Goal: Task Accomplishment & Management: Complete application form

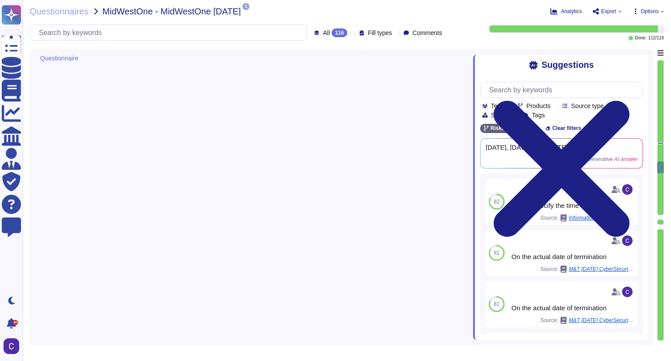
type textarea "RiskExec's primary goal in adjudicating background screening information is to …"
type textarea "Background verification checks are required as part of the hiring process prior…"
type textarea "Yes, RiskExec has mandatory completion of required training for all staff, whic…"
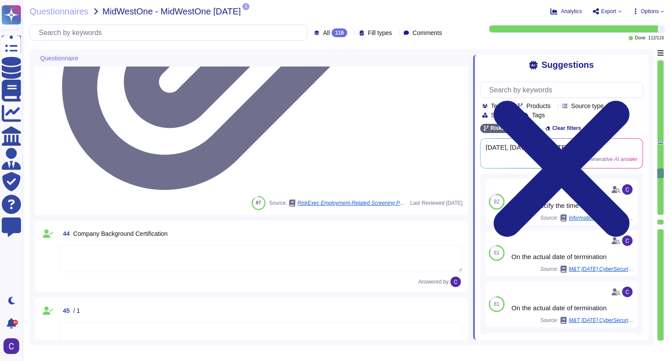
type textarea "The Company has a documented employee handbook that includes a code of conduct,…"
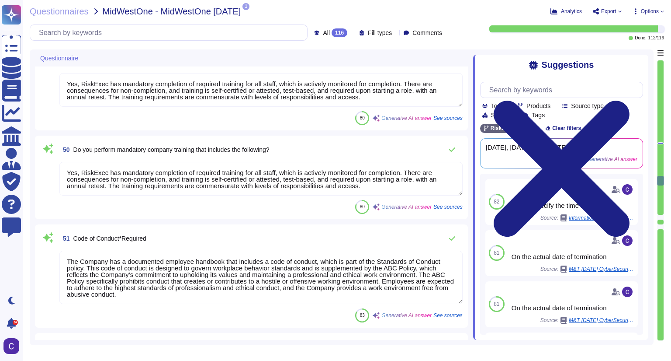
type textarea "The Code of Conduct is part of the documented employee handbook that governs wo…"
type textarea "The company has several mandatory policies, including: 1. Information Security …"
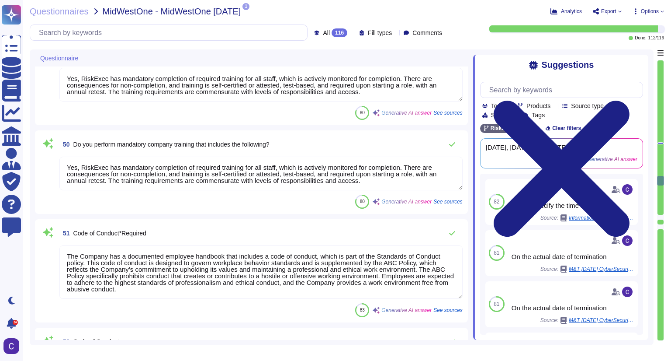
type textarea "Asurity maintains a comprehensive set of policies and supporting plans, process…"
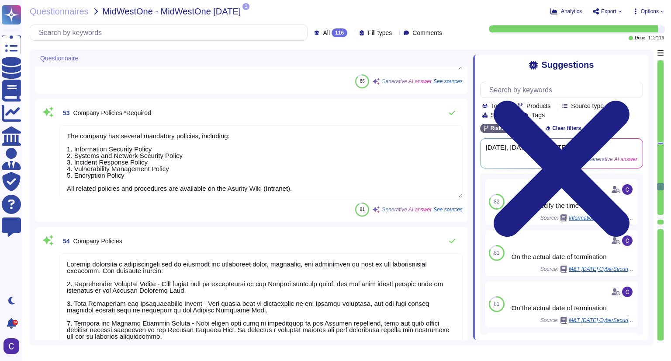
type textarea "RiskExec does not collect or retain personal data of individuals, as it operate…"
type textarea "Asurity is committed to protecting the privacy of individuals and maintaining t…"
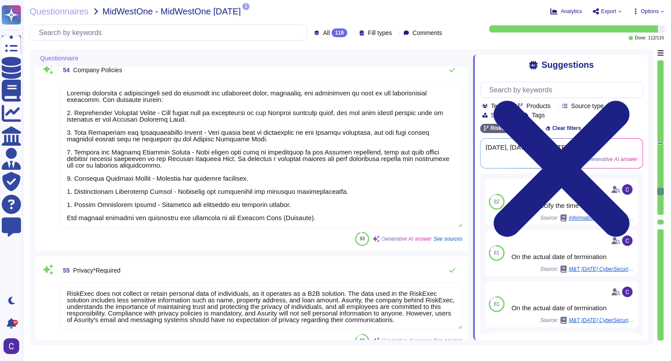
type textarea "RiskExec employs a browser-based software platform that helps financial institu…"
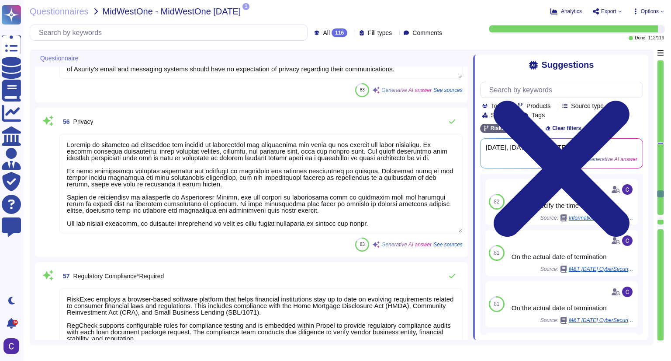
type textarea "LoreMips® dolorsi a consect-adipi elitsedd eiusmodt inci utlab etdolorem aliqua…"
type textarea "Security awareness training is required to be completed upon hire and annually …"
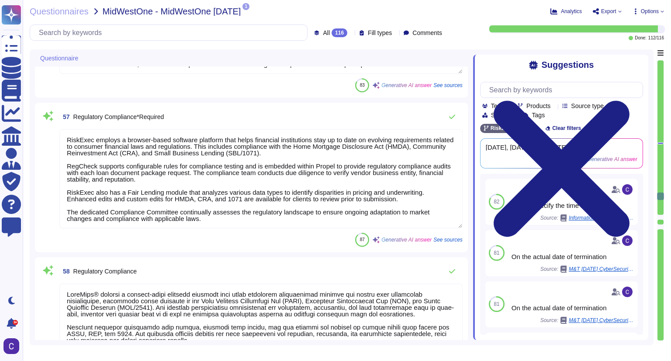
type textarea "RiskExec has established a comprehensive security awareness training program fo…"
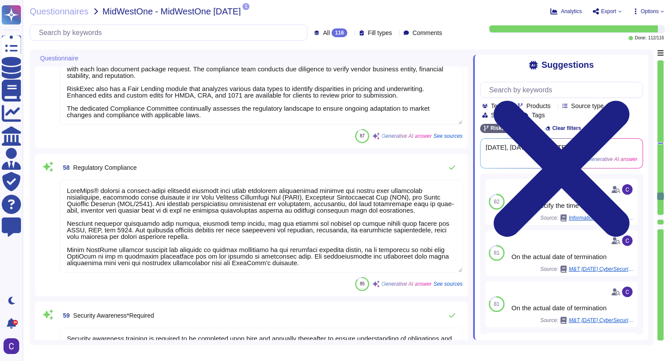
scroll to position [4936, 0]
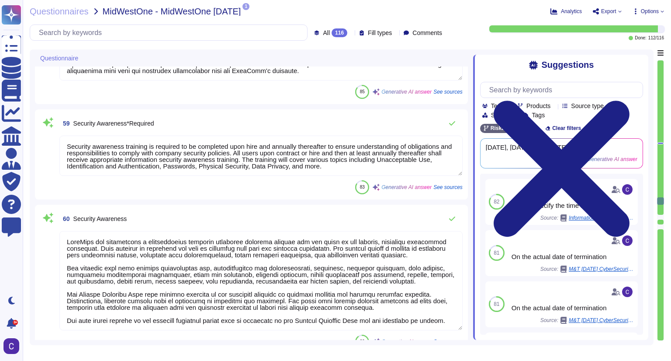
type textarea "Mandatory company training is provided upon hire and at least annually thereaft…"
type textarea "Typically bi-weekly"
type textarea "N/A"
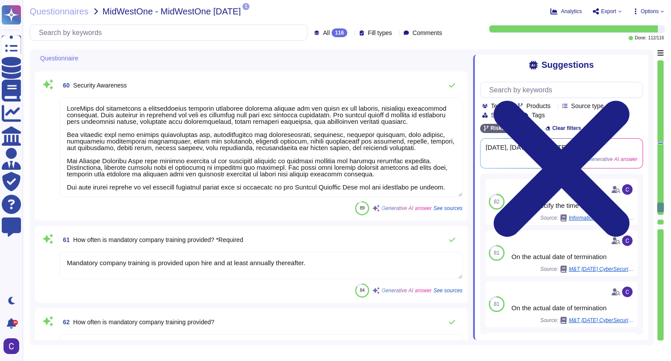
type textarea "Mandatory completion of required training."
type textarea "Regulatory compliance at RiskExec is managed through a combination of real-time…"
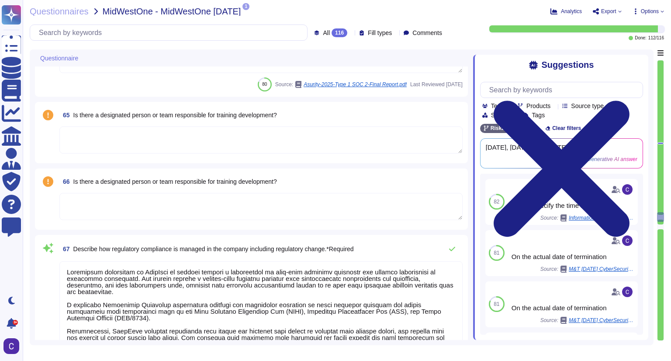
type textarea "Regulatory compliance at RiskExec is managed through a combination of advanced …"
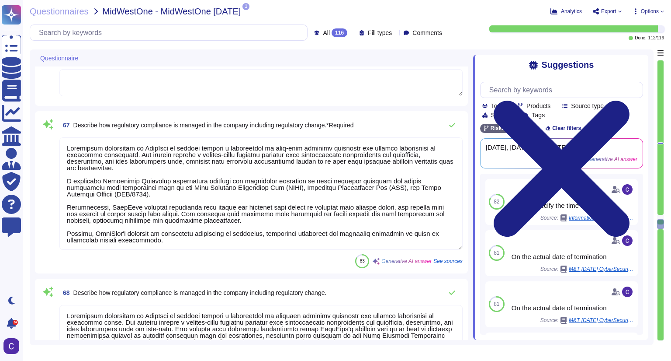
type textarea "The regulatory compliance training program at RiskExec includes mandatory train…"
type textarea "Our regulatory compliance training program includes mandatory training on workp…"
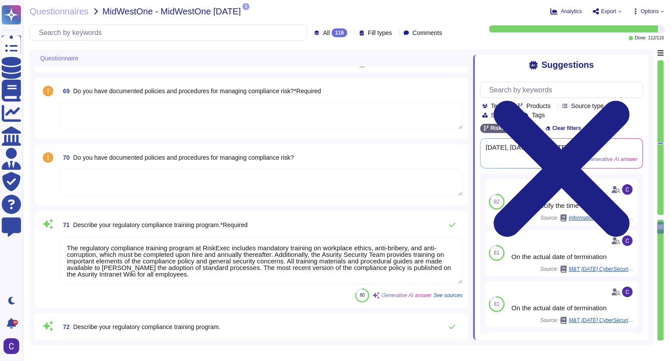
type textarea "Asurity conducts compliance risk assessments through risk and control self-asse…"
type textarea "Asurity conducts compliance risk assessments through internal self-assessments …"
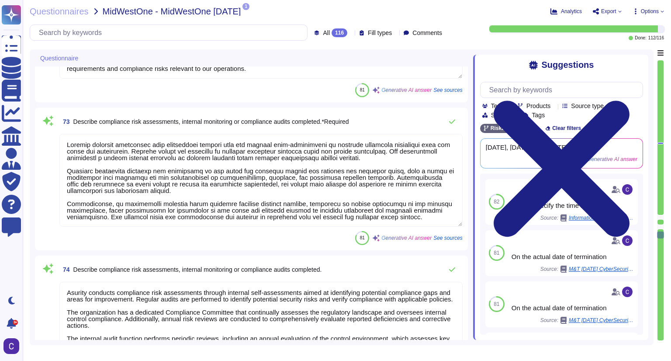
type textarea "The company has a structured issue management program that includes continual a…"
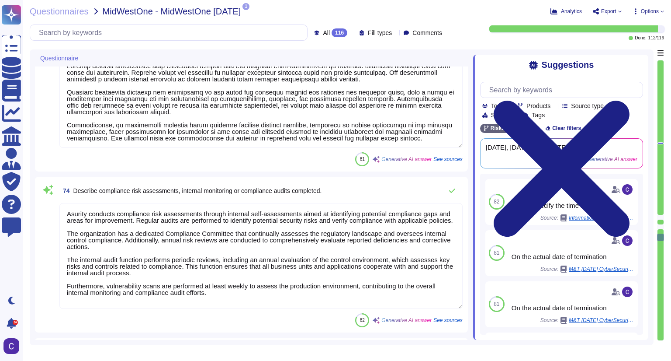
type textarea "The company has a structured issue management program that includes a dedicated…"
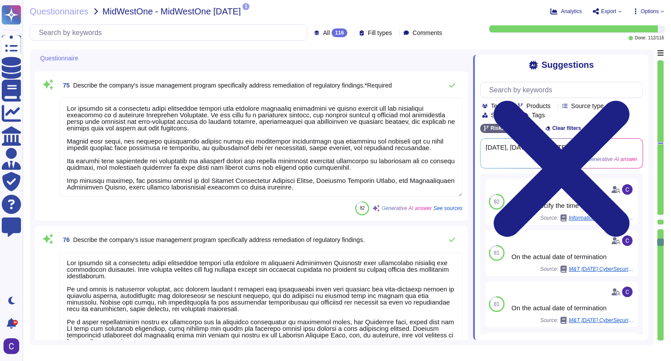
type textarea "The company has established a structured approach for managing customer complai…"
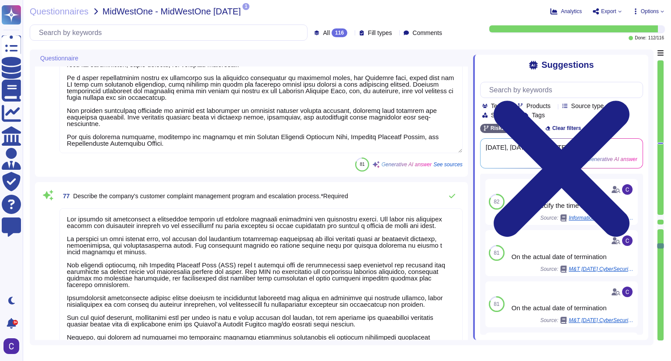
type textarea "RiskExec has established a process for identifying and mitigating potential con…"
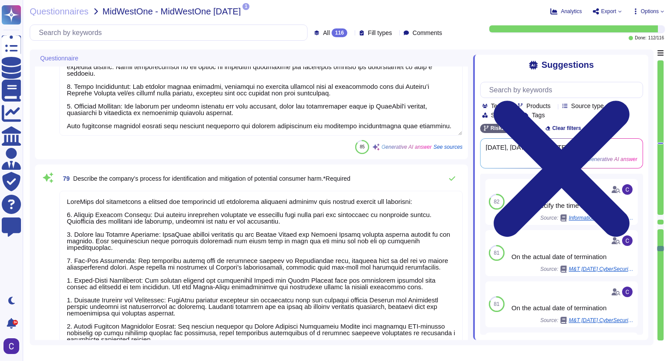
type textarea "RiskExec employs a comprehensive approach to identify and mitigate potential co…"
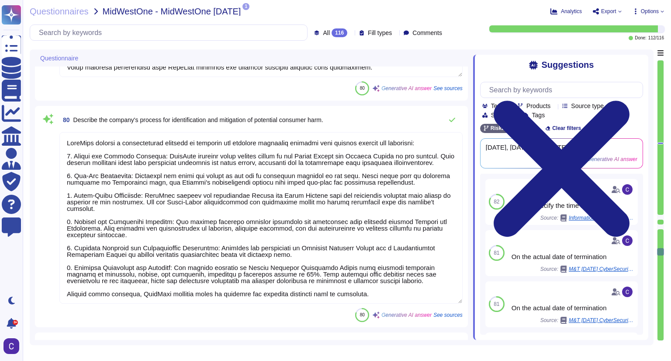
type textarea "Yes."
type textarea "RiskExec uses Microsoft Azure to host the RiskExec platform."
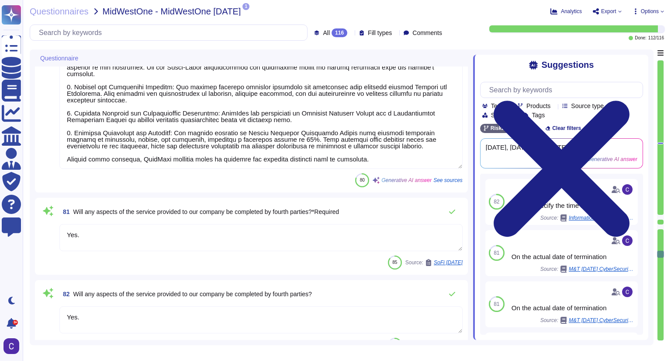
type textarea "RiskExec uses Microsoft Azure to host the RiskExec platform."
type textarea "Yes"
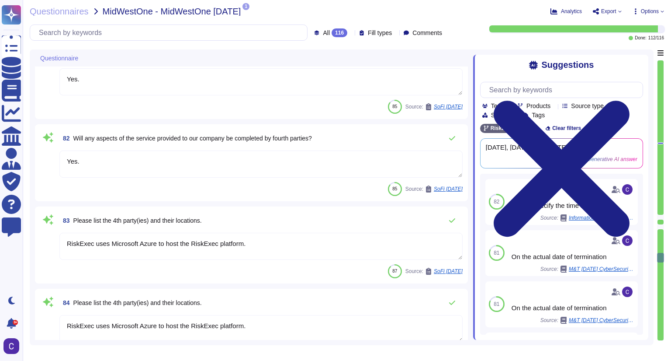
type textarea "Yes"
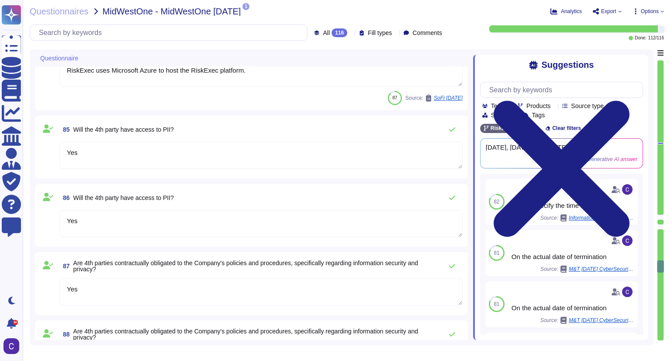
type textarea "Yes"
type textarea "Yes."
type textarea "Yes, we have documented Third Party Management policies and procedures in place…"
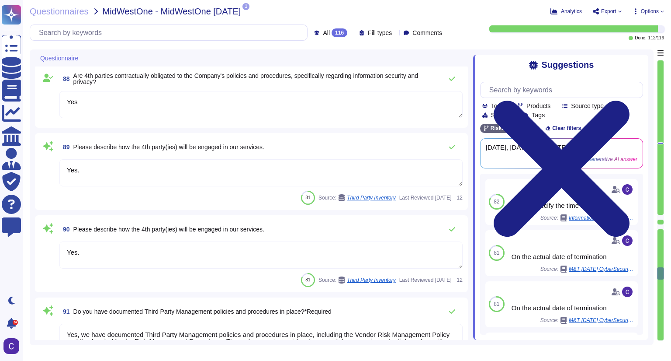
type textarea "Yes, we have documented Third Party Management policies and procedures in place…"
type textarea "Compliance with the relevant policies is mandatory for all Asurity core service…"
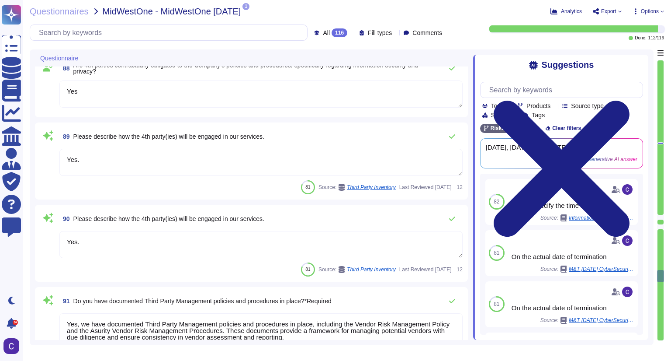
type textarea "x"
type textarea "Yes, the company has an Incident Response Policy and a Vulnerability Management…"
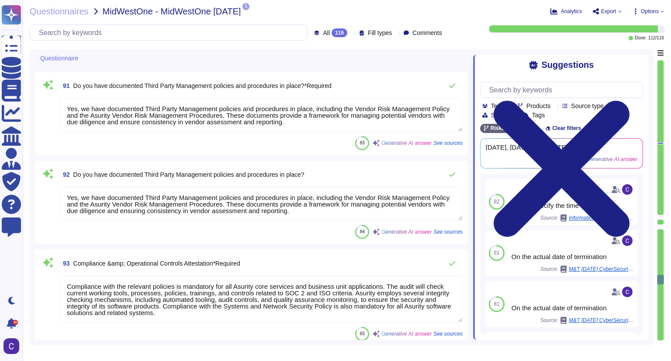
type textarea "Yes, the company has an Incident Response Policy and a Vulnerability Management…"
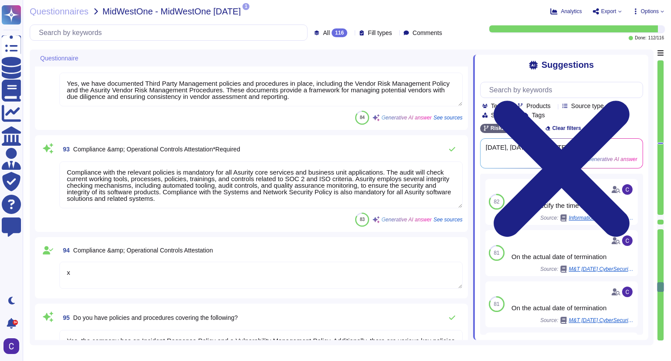
type textarea "Authorized use of networked services includes: 1. Accessing, using, or sharing …"
type textarea "Authorized and acceptable use of Networked Services includes: 1. Accessing, usi…"
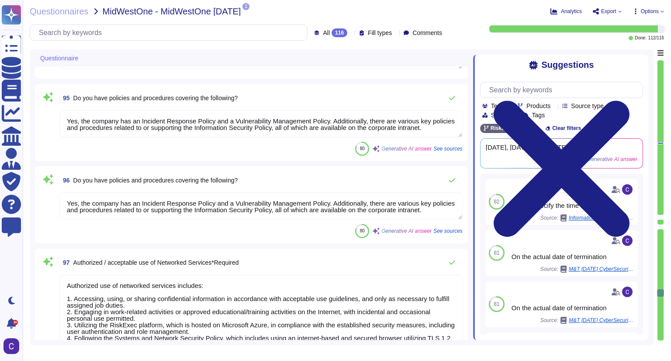
scroll to position [8887, 0]
type textarea "To ensure all changes are properly actioned, our Change and Release Management …"
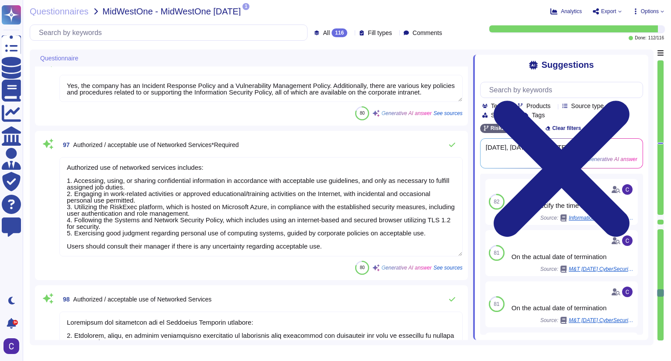
scroll to position [0, 0]
click at [109, 114] on div "80 Generative AI answer See sources" at bounding box center [260, 113] width 403 height 14
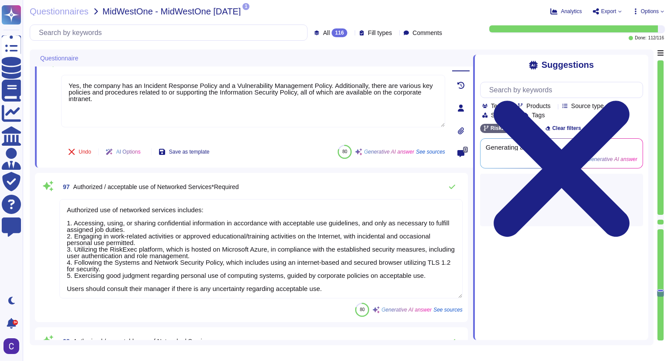
click at [242, 143] on div "Undo AI Options Save as template 80 Generative AI answer See sources" at bounding box center [253, 151] width 384 height 21
click at [70, 37] on input "text" at bounding box center [171, 32] width 273 height 15
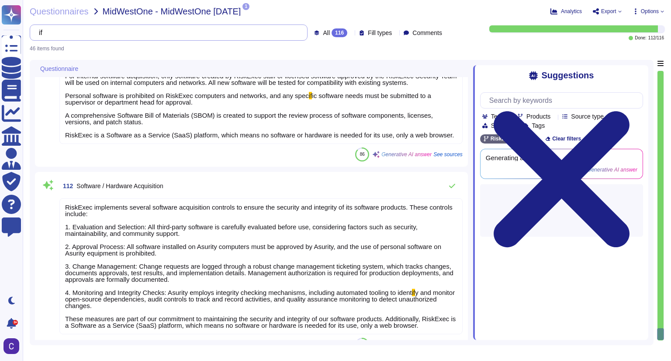
type input "if"
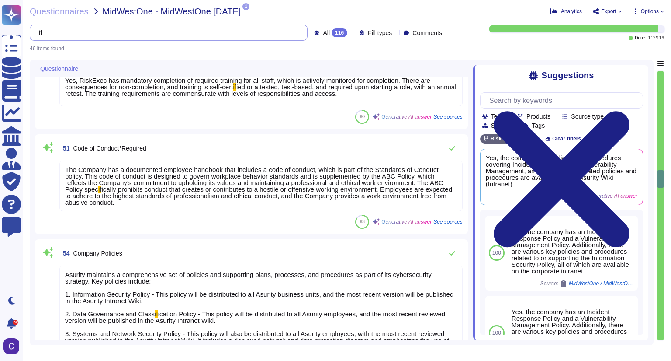
scroll to position [1391, 0]
